Goal: Task Accomplishment & Management: Use online tool/utility

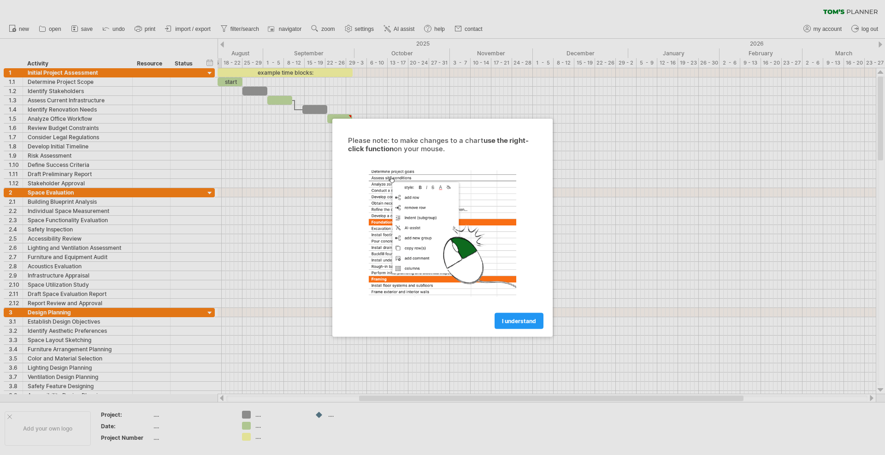
click at [516, 311] on div "I understand" at bounding box center [442, 317] width 207 height 24
click at [508, 320] on span "I understand" at bounding box center [519, 320] width 34 height 7
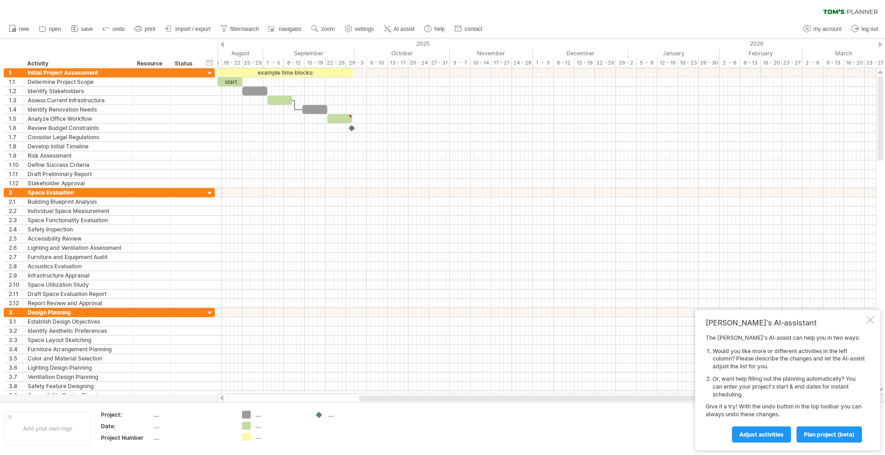
click at [221, 45] on div at bounding box center [222, 44] width 4 height 6
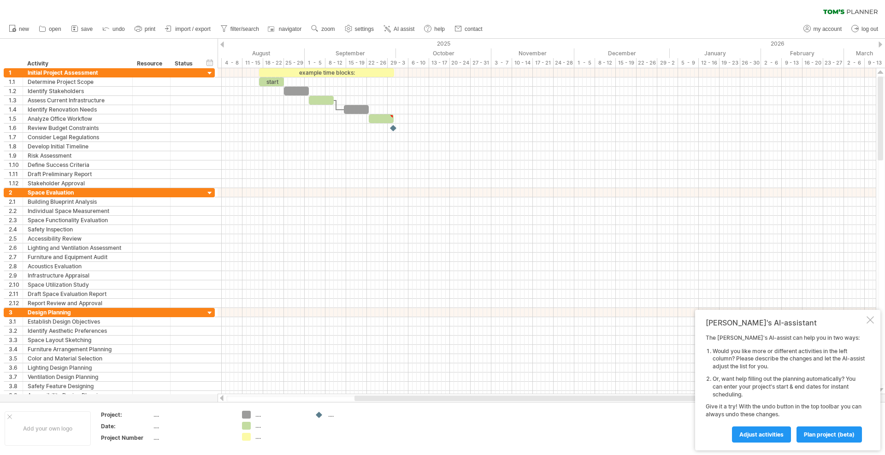
click at [222, 45] on div at bounding box center [222, 44] width 4 height 6
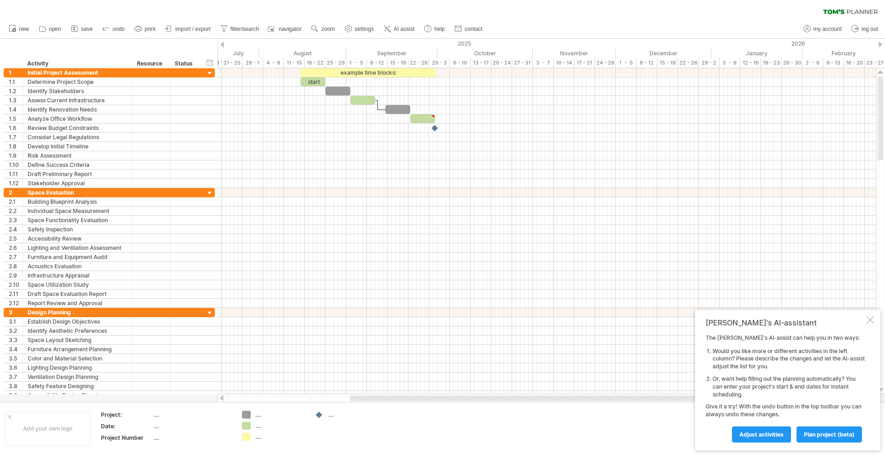
click at [222, 45] on div at bounding box center [222, 44] width 4 height 6
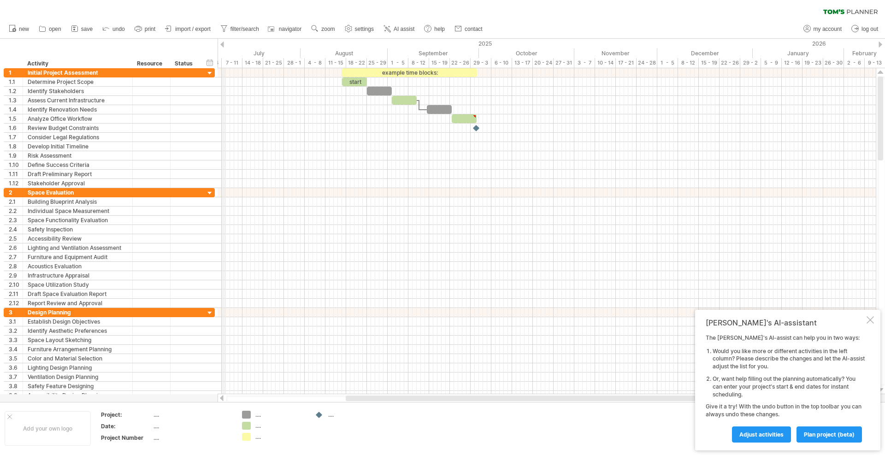
click at [224, 41] on div "2025" at bounding box center [211, 44] width 1083 height 10
click at [223, 46] on div at bounding box center [222, 44] width 4 height 6
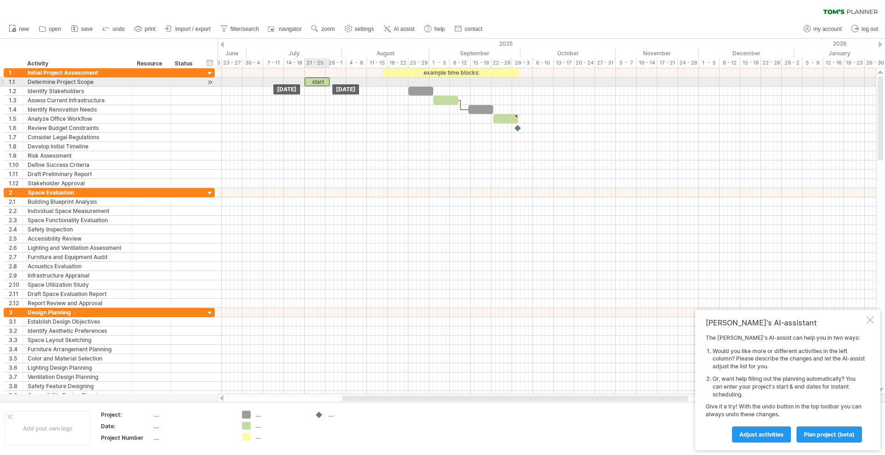
drag, startPoint x: 396, startPoint y: 83, endPoint x: 317, endPoint y: 80, distance: 79.8
click at [317, 80] on div "start" at bounding box center [317, 81] width 25 height 9
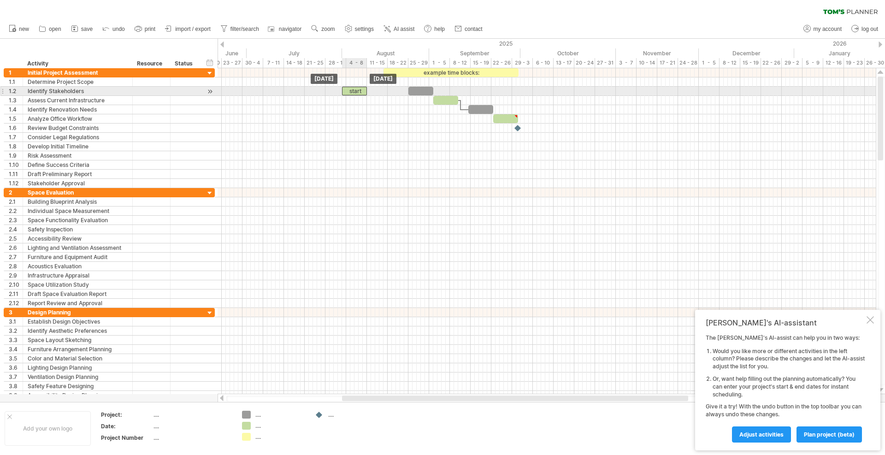
drag, startPoint x: 321, startPoint y: 81, endPoint x: 358, endPoint y: 90, distance: 38.0
click at [416, 90] on div at bounding box center [420, 91] width 25 height 9
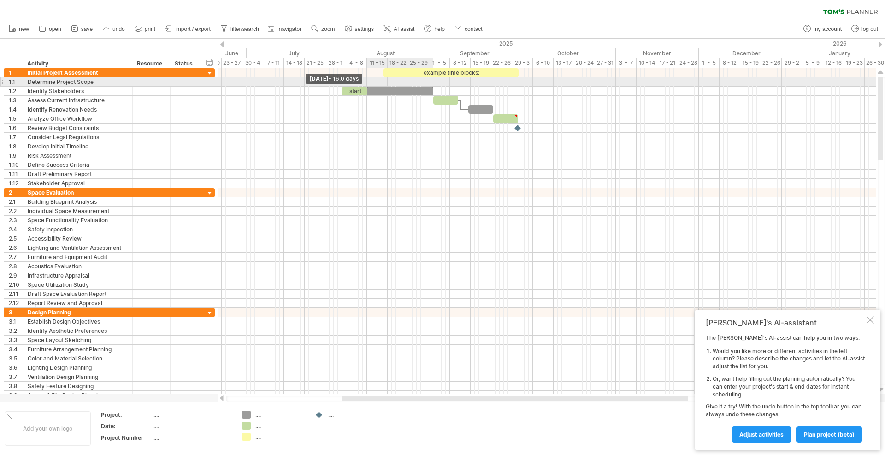
drag, startPoint x: 409, startPoint y: 89, endPoint x: 368, endPoint y: 85, distance: 41.2
click at [368, 85] on div "example time blocks: start [DATE] [DATE] - 16.0 days" at bounding box center [547, 231] width 658 height 326
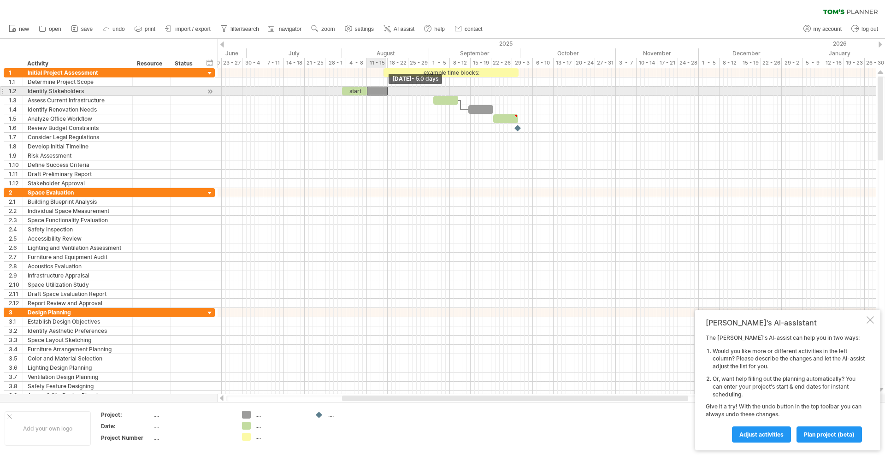
drag, startPoint x: 433, startPoint y: 89, endPoint x: 386, endPoint y: 90, distance: 46.6
click at [386, 90] on span at bounding box center [388, 91] width 4 height 9
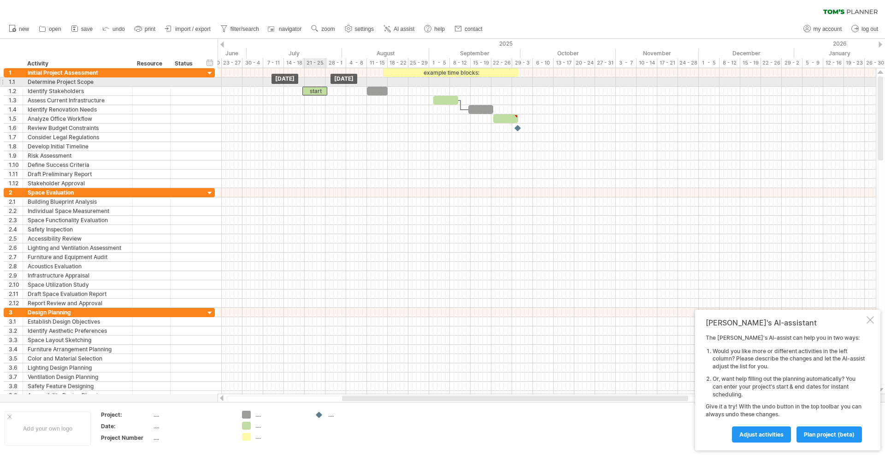
drag, startPoint x: 344, startPoint y: 89, endPoint x: 304, endPoint y: 86, distance: 39.8
click at [304, 86] on div "example time blocks: start [DATE] [DATE]" at bounding box center [547, 231] width 658 height 326
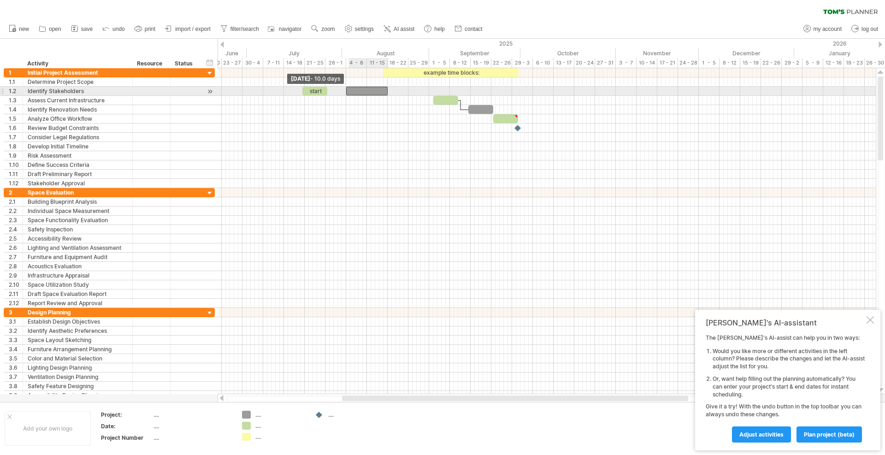
drag, startPoint x: 366, startPoint y: 89, endPoint x: 346, endPoint y: 89, distance: 19.8
click at [346, 89] on span at bounding box center [346, 91] width 4 height 9
drag, startPoint x: 326, startPoint y: 91, endPoint x: 345, endPoint y: 92, distance: 18.9
click at [345, 92] on span at bounding box center [346, 91] width 4 height 9
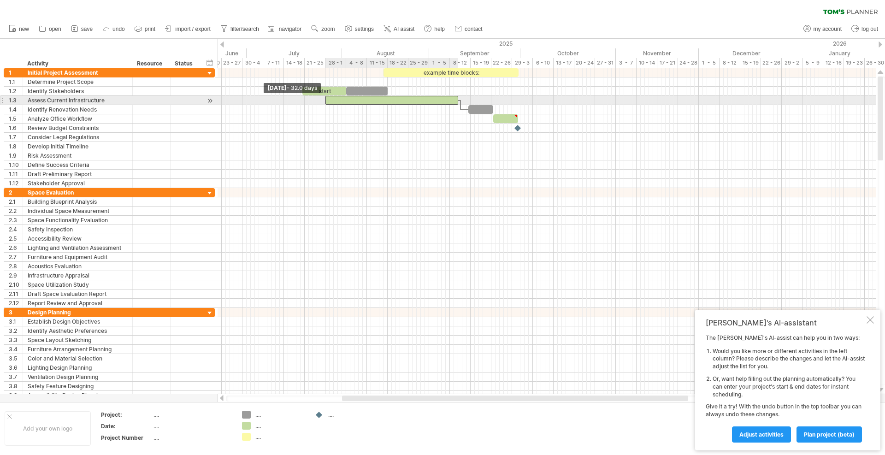
drag, startPoint x: 435, startPoint y: 100, endPoint x: 326, endPoint y: 103, distance: 108.4
click at [326, 103] on span at bounding box center [326, 100] width 4 height 9
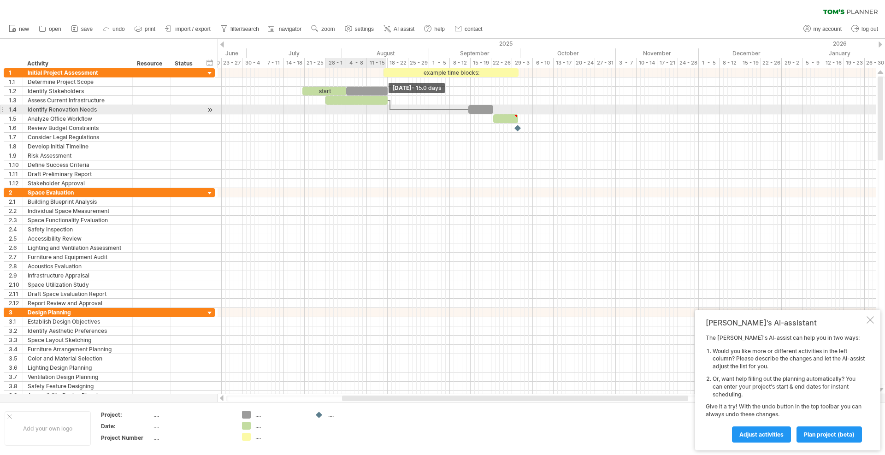
drag, startPoint x: 456, startPoint y: 102, endPoint x: 385, endPoint y: 105, distance: 71.5
click at [385, 105] on div "example time blocks: start [DATE] - 15.0 days [DATE] - 32.0 days" at bounding box center [547, 231] width 658 height 326
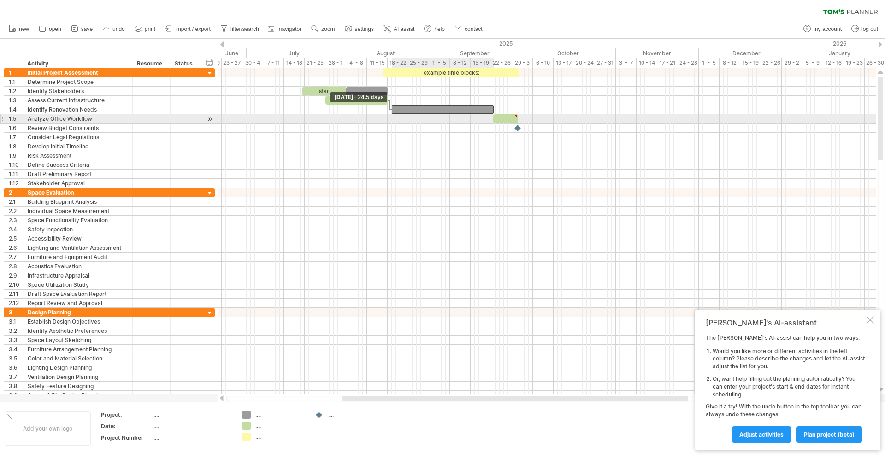
drag, startPoint x: 470, startPoint y: 111, endPoint x: 394, endPoint y: 119, distance: 76.5
click at [394, 119] on div "example time blocks: start [DATE] - 15.0 days [DATE] - 24.5 days" at bounding box center [547, 231] width 658 height 326
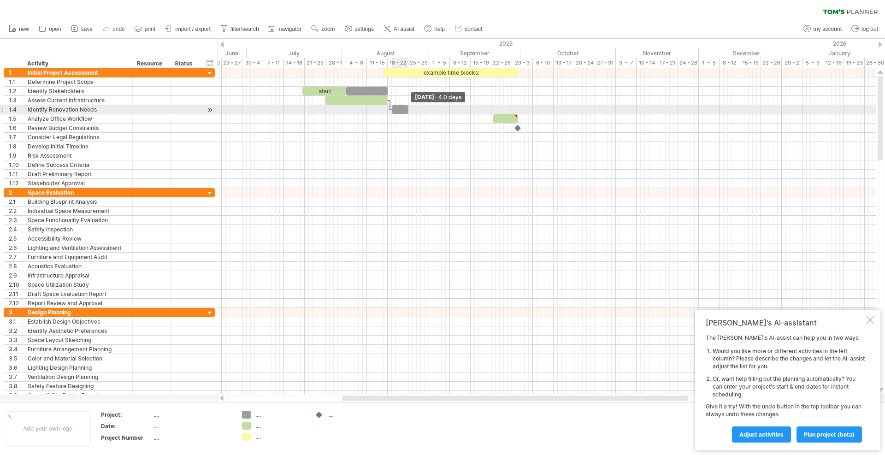
drag, startPoint x: 495, startPoint y: 110, endPoint x: 409, endPoint y: 109, distance: 86.2
click at [409, 109] on span at bounding box center [409, 109] width 4 height 9
click at [389, 107] on span at bounding box center [390, 109] width 4 height 9
click at [388, 108] on span at bounding box center [388, 109] width 4 height 9
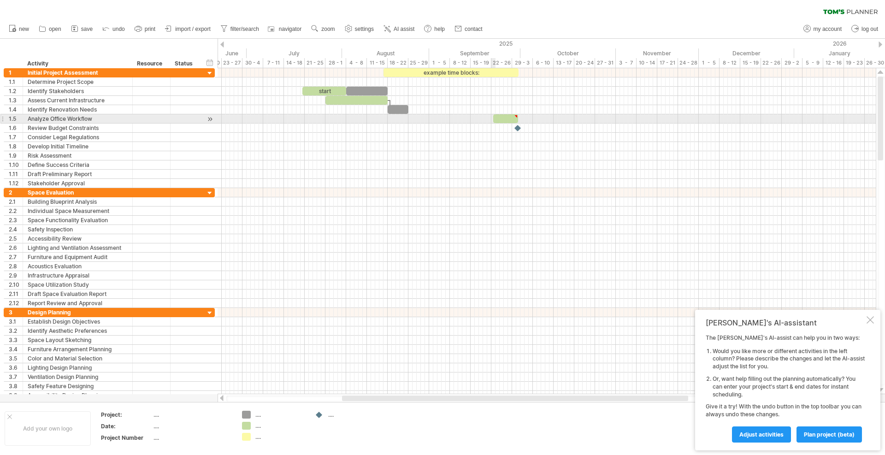
type textarea "**********"
drag, startPoint x: 492, startPoint y: 119, endPoint x: 408, endPoint y: 118, distance: 84.4
click at [408, 118] on span at bounding box center [409, 118] width 4 height 9
drag, startPoint x: 519, startPoint y: 119, endPoint x: 427, endPoint y: 119, distance: 92.2
click at [427, 119] on span at bounding box center [427, 118] width 4 height 9
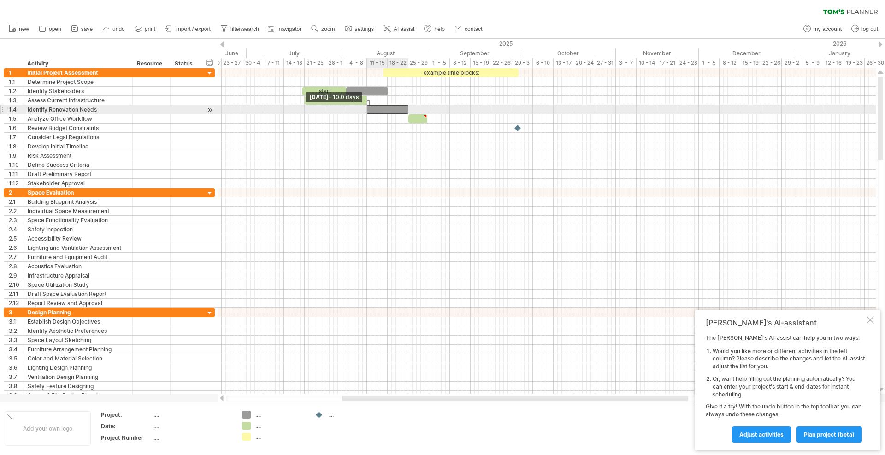
drag, startPoint x: 388, startPoint y: 109, endPoint x: 367, endPoint y: 109, distance: 20.7
click at [367, 109] on span at bounding box center [367, 109] width 4 height 9
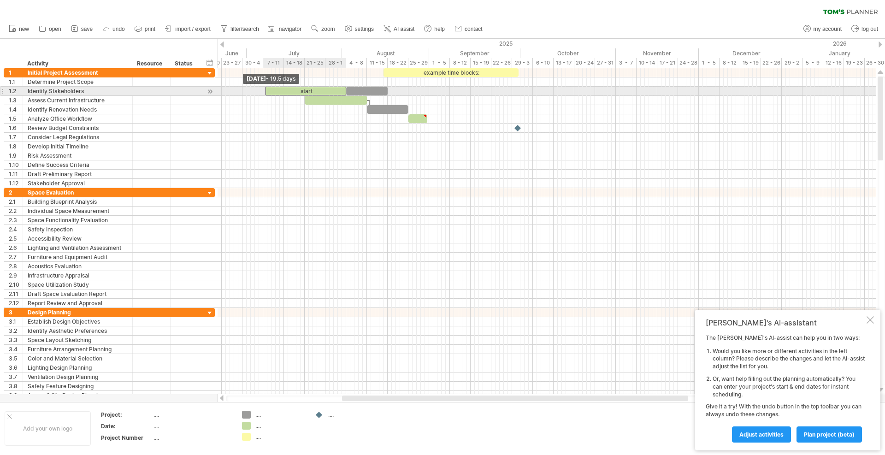
drag, startPoint x: 304, startPoint y: 90, endPoint x: 266, endPoint y: 91, distance: 37.8
click at [266, 91] on span at bounding box center [266, 91] width 4 height 9
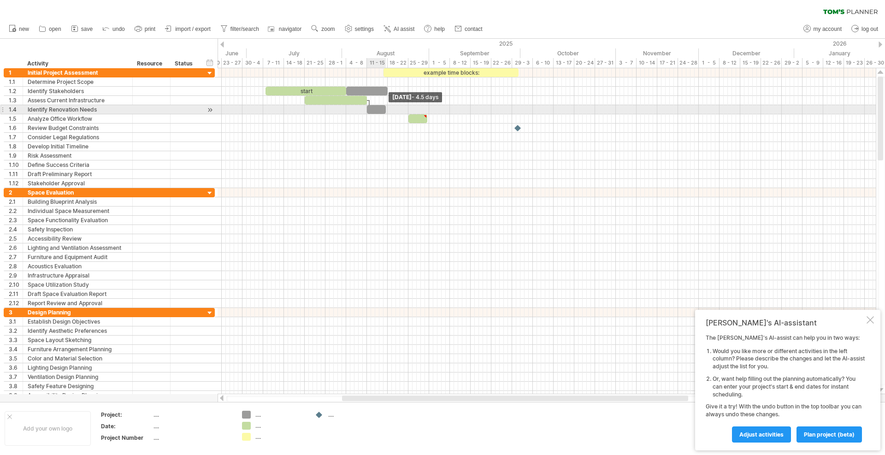
drag, startPoint x: 408, startPoint y: 108, endPoint x: 386, endPoint y: 107, distance: 22.1
click at [386, 107] on span at bounding box center [386, 109] width 4 height 9
click at [387, 107] on span at bounding box center [388, 109] width 4 height 9
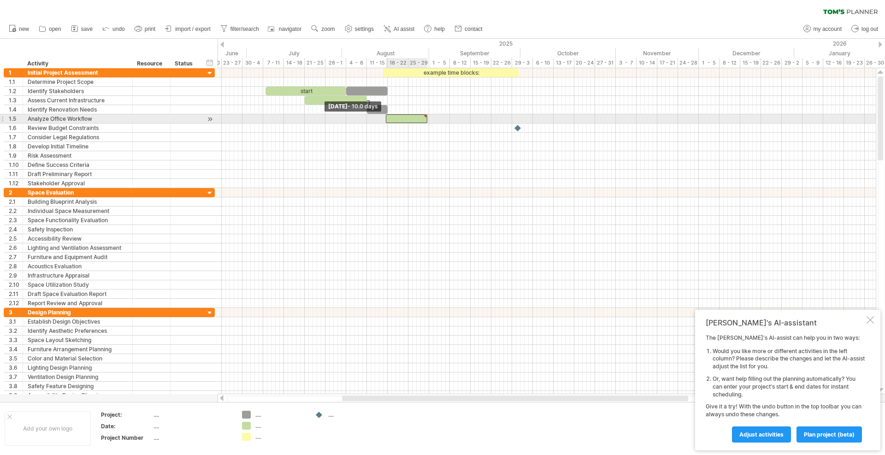
drag, startPoint x: 408, startPoint y: 118, endPoint x: 386, endPoint y: 117, distance: 22.2
click at [386, 117] on span at bounding box center [386, 118] width 4 height 9
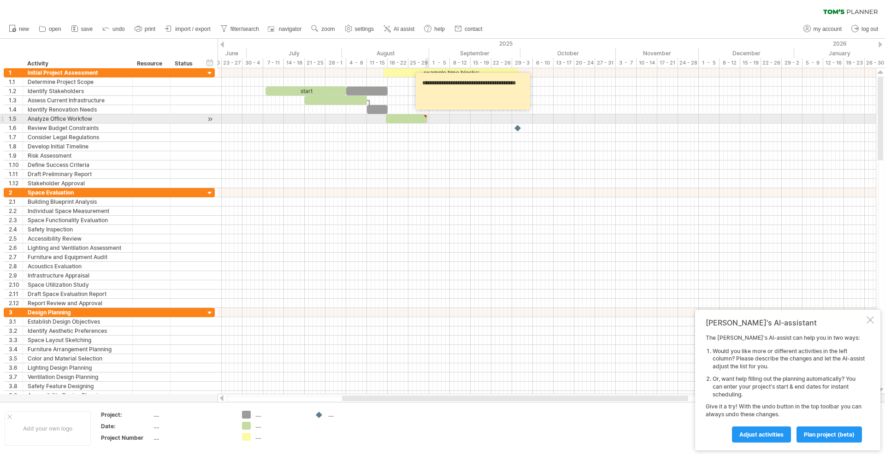
click at [425, 118] on div at bounding box center [425, 116] width 4 height 4
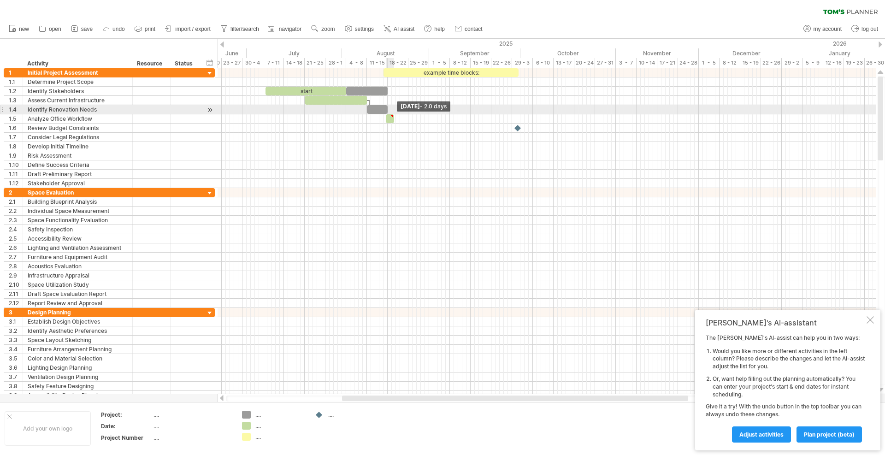
drag, startPoint x: 428, startPoint y: 119, endPoint x: 395, endPoint y: 113, distance: 34.2
click at [395, 113] on div "example time blocks: start [DATE] - 2.0 days [DATE]" at bounding box center [547, 231] width 658 height 326
click at [384, 109] on div "**********" at bounding box center [440, 91] width 114 height 37
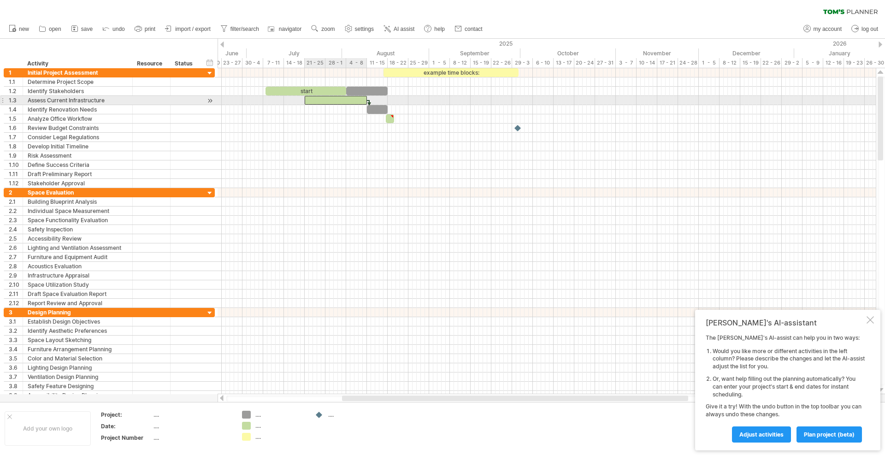
click at [342, 97] on div at bounding box center [336, 100] width 62 height 9
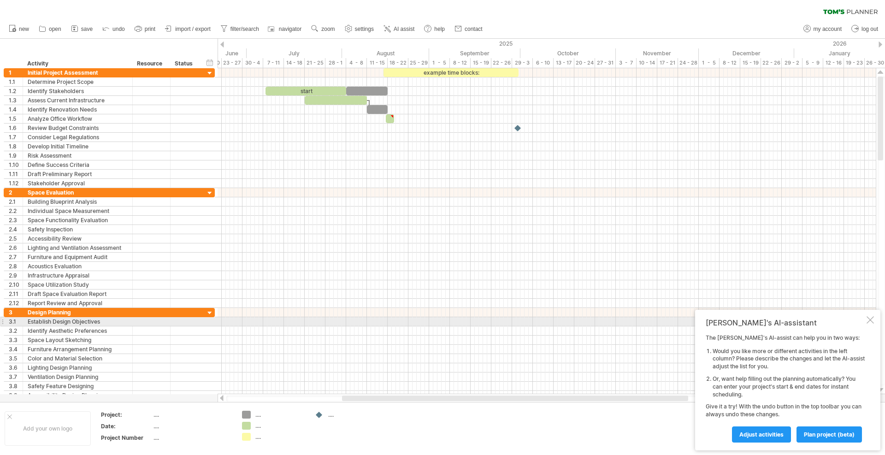
click at [870, 320] on div at bounding box center [870, 319] width 7 height 7
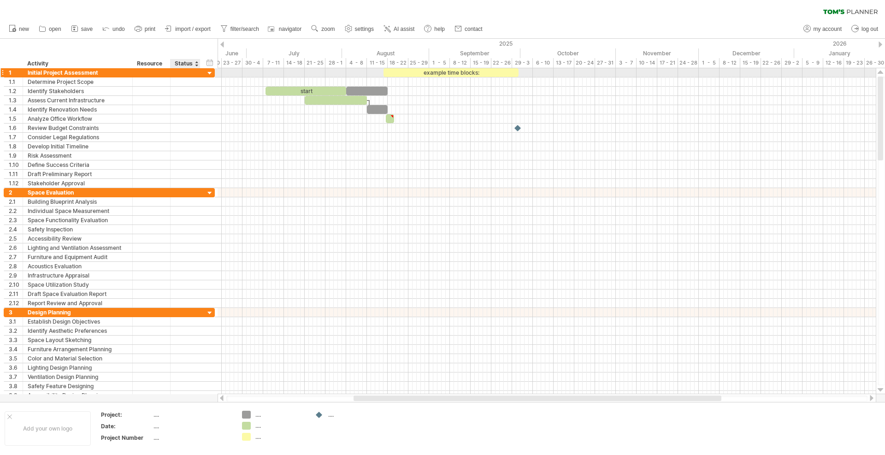
click at [211, 72] on div at bounding box center [210, 73] width 9 height 9
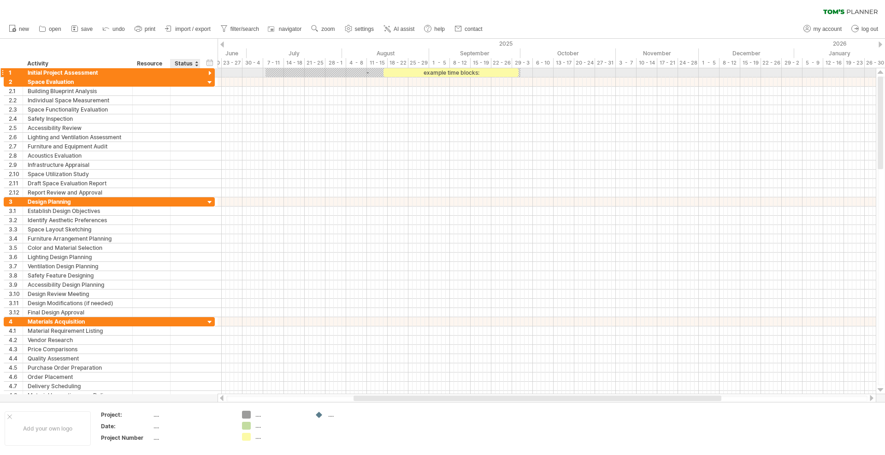
click at [211, 72] on div at bounding box center [210, 73] width 9 height 9
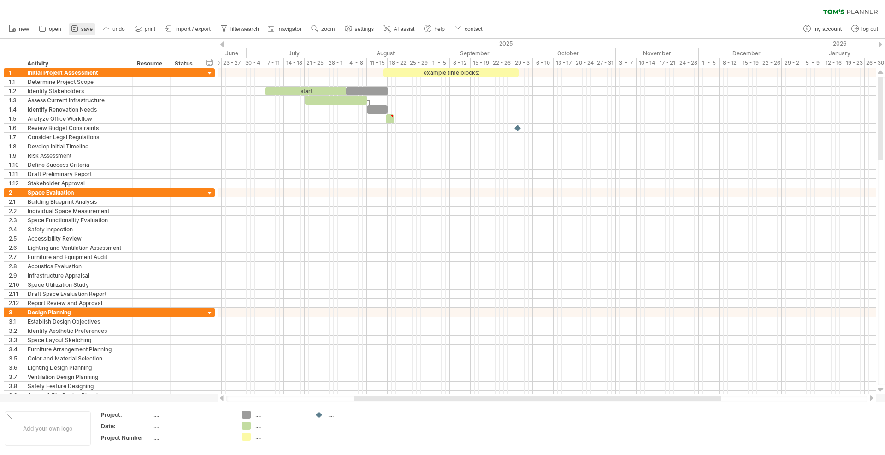
click at [88, 28] on span "save" at bounding box center [87, 29] width 12 height 6
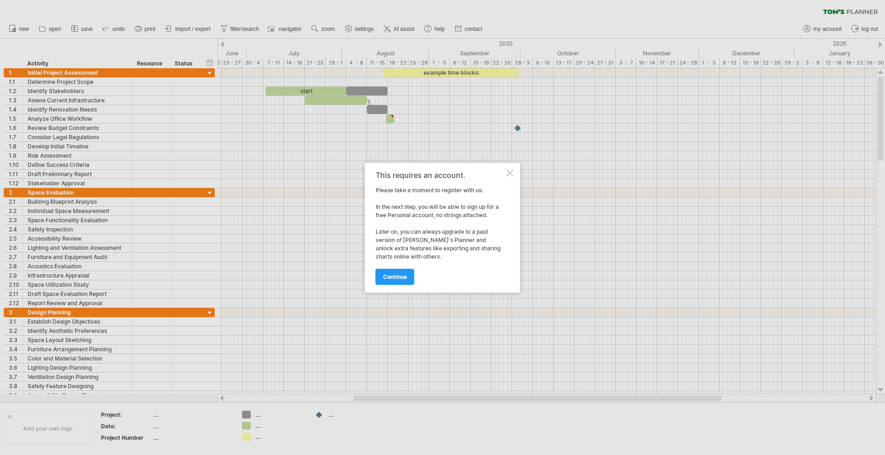
click at [199, 154] on div at bounding box center [442, 227] width 885 height 455
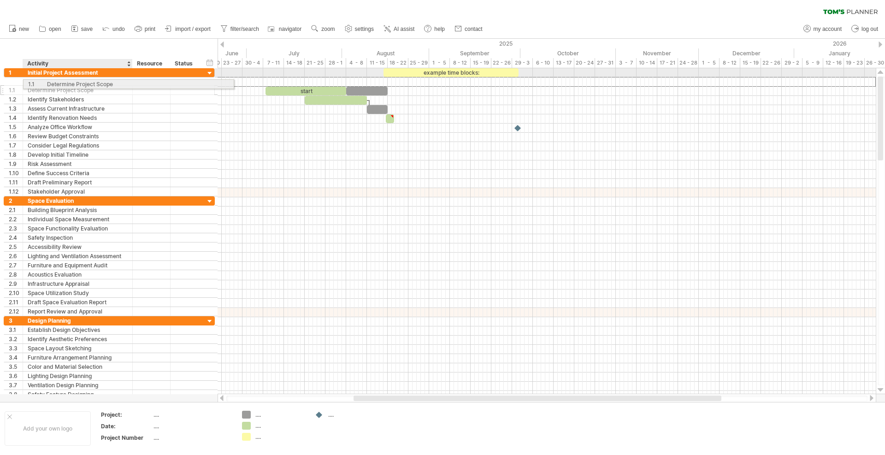
drag, startPoint x: 27, startPoint y: 81, endPoint x: 47, endPoint y: 83, distance: 19.9
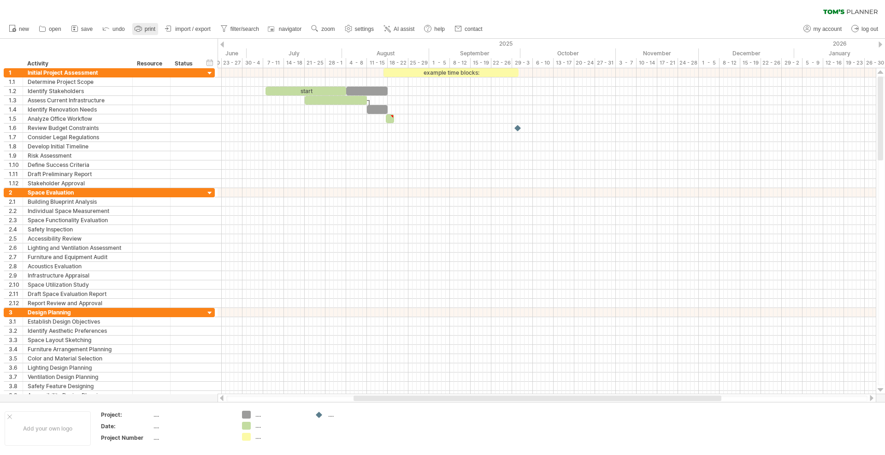
click at [146, 30] on span "print" at bounding box center [150, 29] width 11 height 6
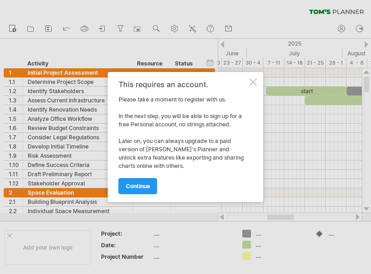
click at [254, 81] on div at bounding box center [252, 81] width 7 height 7
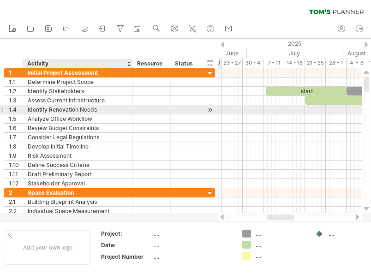
click at [98, 110] on div "Identify Renovation Needs" at bounding box center [78, 109] width 100 height 9
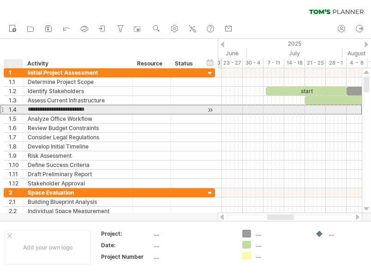
drag, startPoint x: 99, startPoint y: 108, endPoint x: 27, endPoint y: 110, distance: 71.9
click at [22, 114] on div "**********" at bounding box center [109, 128] width 211 height 120
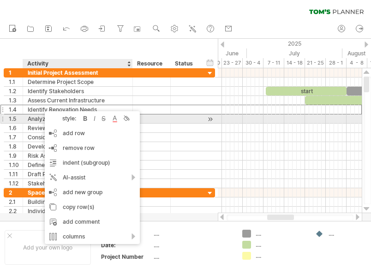
click at [196, 120] on div at bounding box center [186, 118] width 30 height 9
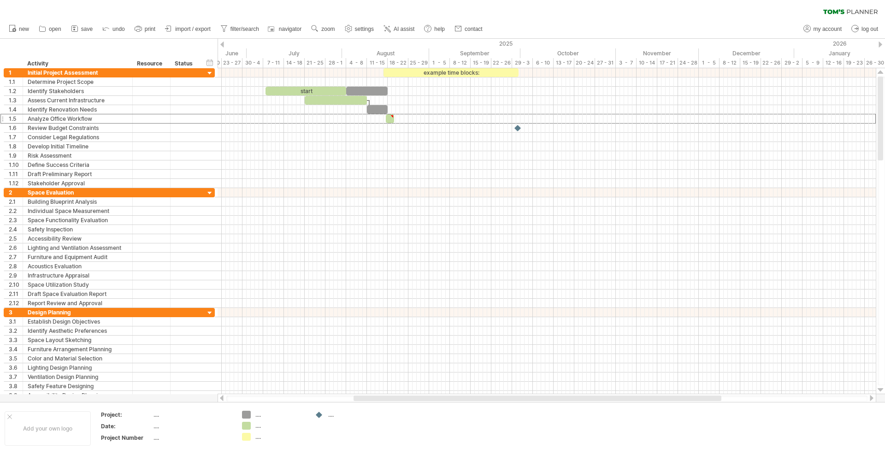
click at [366, 24] on link "settings" at bounding box center [360, 29] width 34 height 12
select select "*"
select select "**"
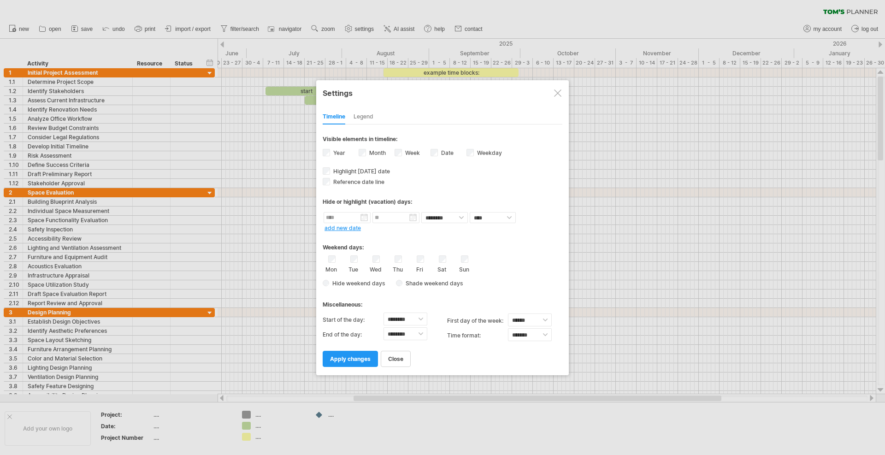
click at [556, 18] on div at bounding box center [442, 227] width 885 height 455
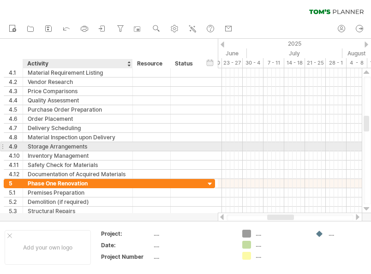
click at [53, 146] on div "Storage Arrangements" at bounding box center [78, 146] width 100 height 9
